Goal: Information Seeking & Learning: Learn about a topic

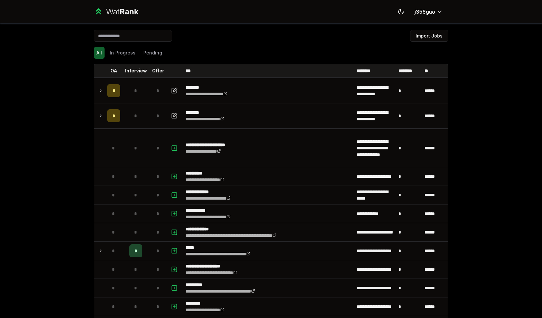
scroll to position [653, 0]
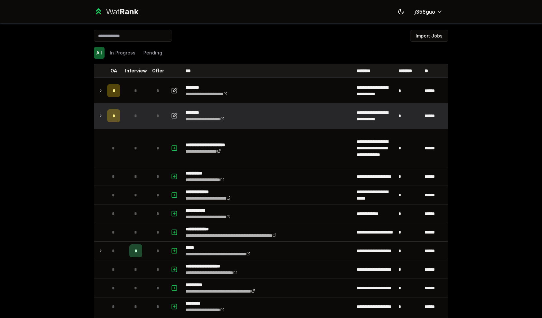
click at [98, 117] on icon at bounding box center [100, 116] width 5 height 8
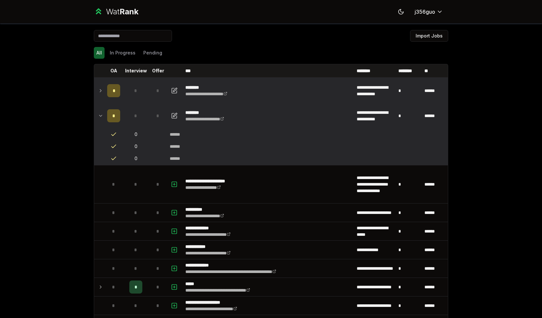
click at [101, 91] on td at bounding box center [99, 90] width 10 height 25
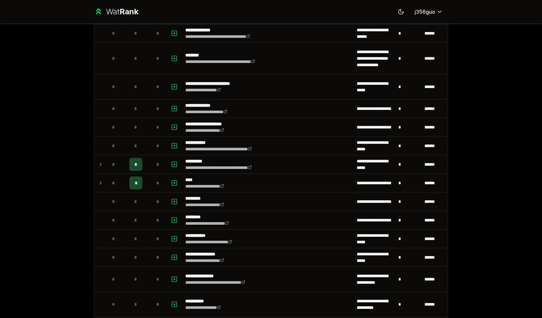
scroll to position [465, 0]
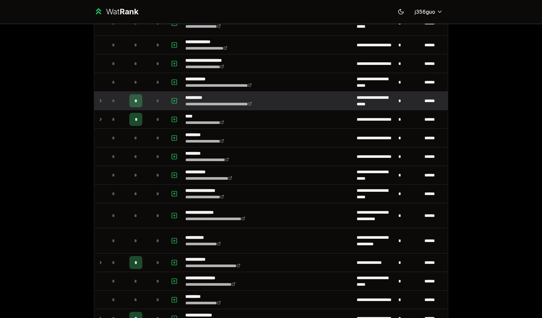
click at [98, 92] on td at bounding box center [99, 101] width 10 height 18
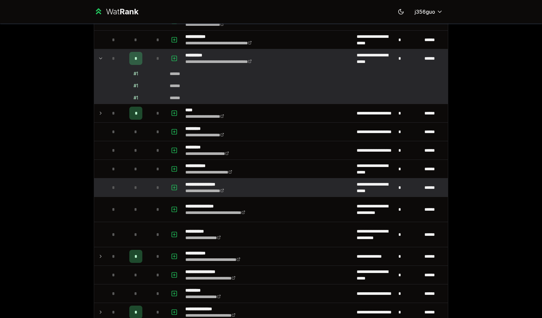
scroll to position [502, 0]
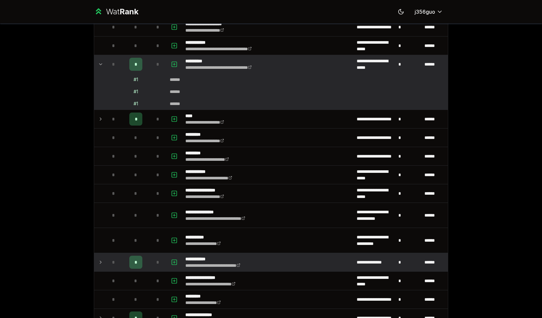
click at [98, 258] on icon at bounding box center [100, 262] width 5 height 8
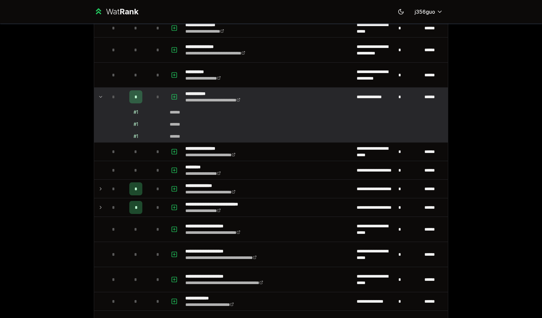
scroll to position [667, 0]
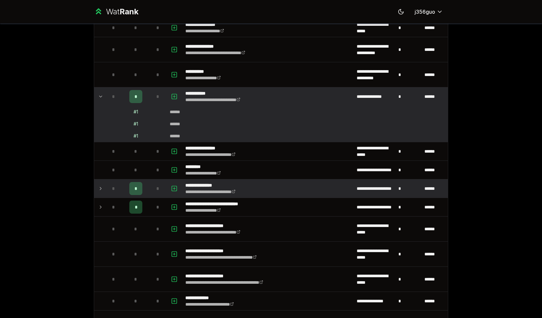
click at [94, 183] on td at bounding box center [99, 188] width 10 height 18
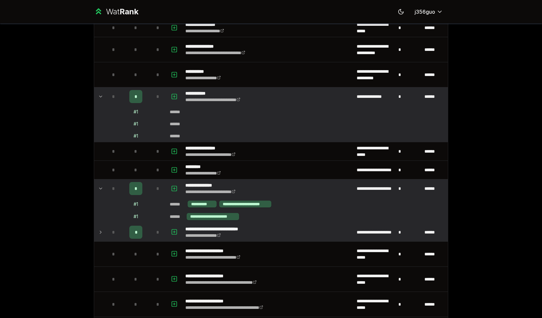
click at [99, 230] on icon at bounding box center [100, 232] width 5 height 8
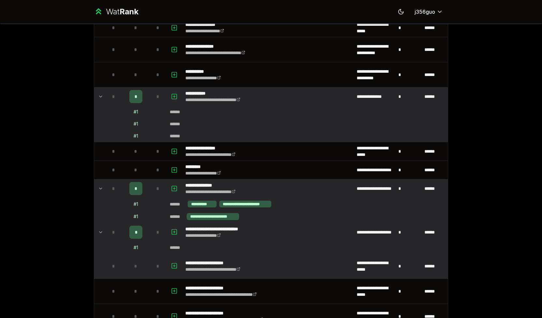
scroll to position [873, 0]
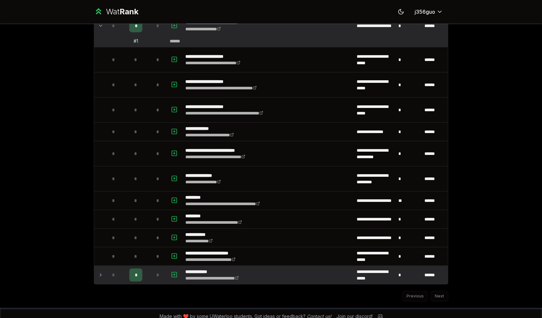
click at [99, 271] on icon at bounding box center [100, 275] width 5 height 8
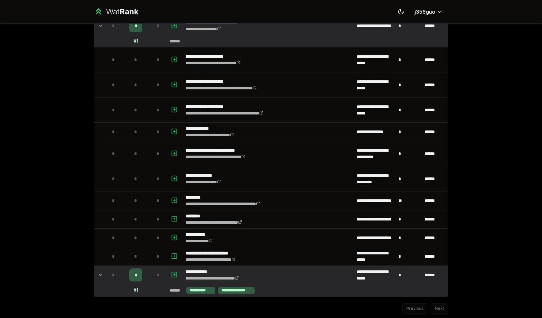
scroll to position [886, 0]
